Goal: Find contact information: Find contact information

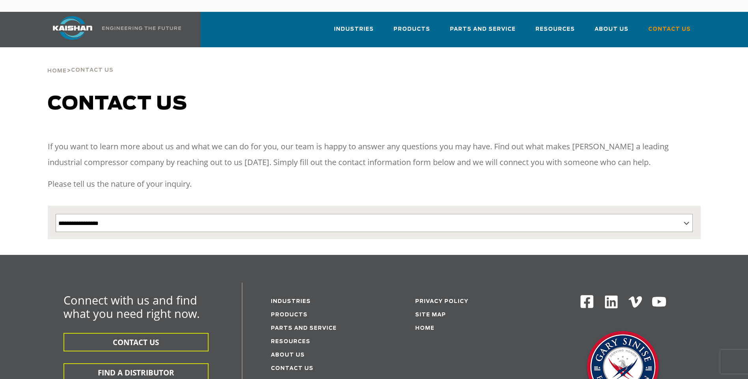
click at [98, 21] on img at bounding box center [72, 28] width 59 height 24
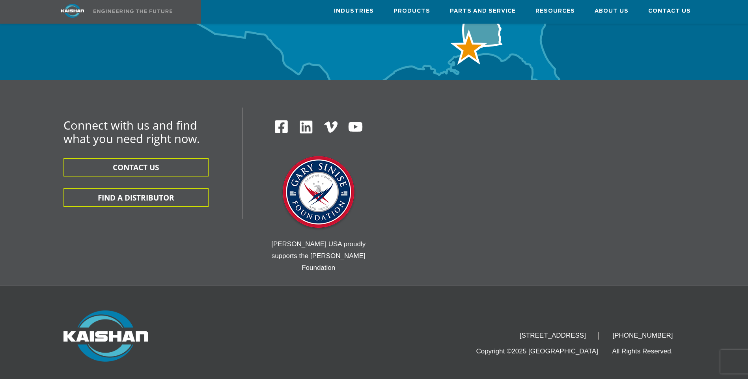
scroll to position [2592, 0]
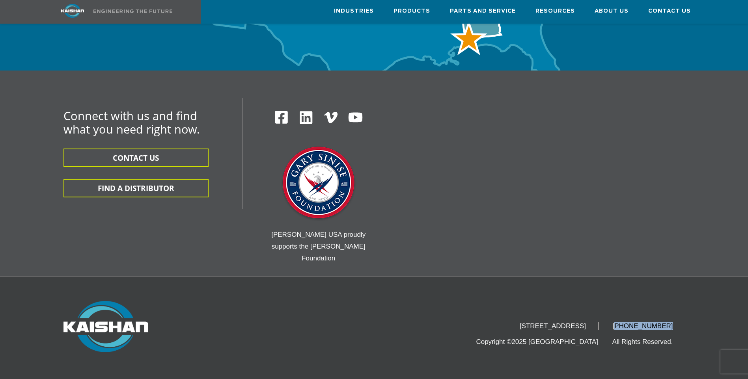
drag, startPoint x: 679, startPoint y: 286, endPoint x: 633, endPoint y: 284, distance: 45.8
click at [633, 323] on li "[PHONE_NUMBER]" at bounding box center [643, 327] width 84 height 8
click at [734, 277] on div "[STREET_ADDRESS] [PHONE_NUMBER] Copyright ©2025 Kaishan USA All Rights Reserved." at bounding box center [374, 329] width 748 height 104
drag, startPoint x: 689, startPoint y: 290, endPoint x: 619, endPoint y: 286, distance: 69.5
click at [619, 301] on div "[STREET_ADDRESS] [PHONE_NUMBER] Copyright ©2025 Kaishan USA All Rights Reserved." at bounding box center [374, 328] width 663 height 54
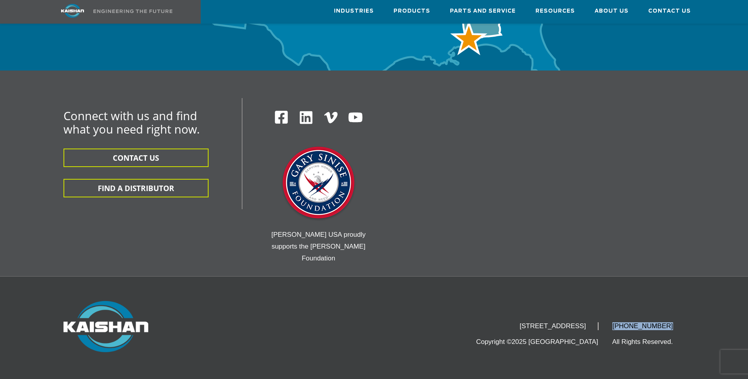
copy div "[PHONE_NUMBER]"
